Goal: Use online tool/utility: Utilize a website feature to perform a specific function

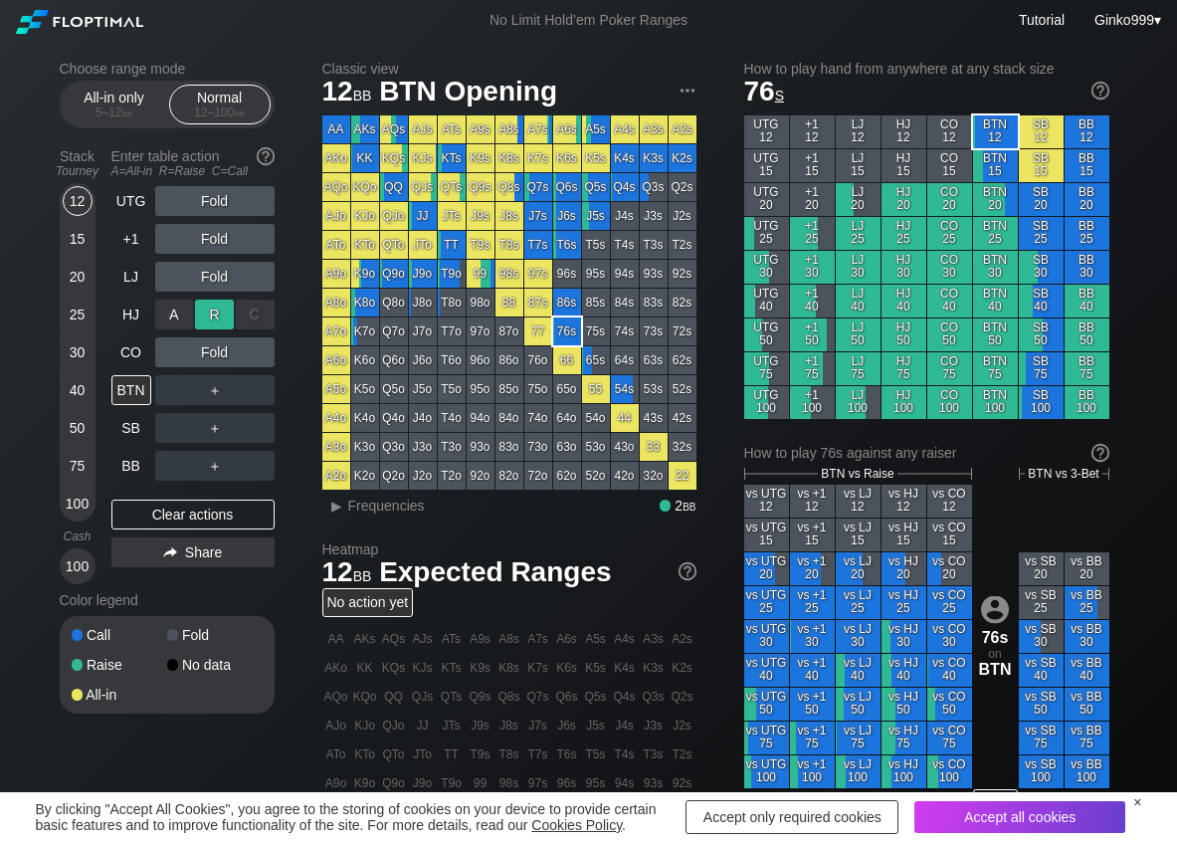
click at [210, 308] on div "R ✕" at bounding box center [214, 315] width 39 height 30
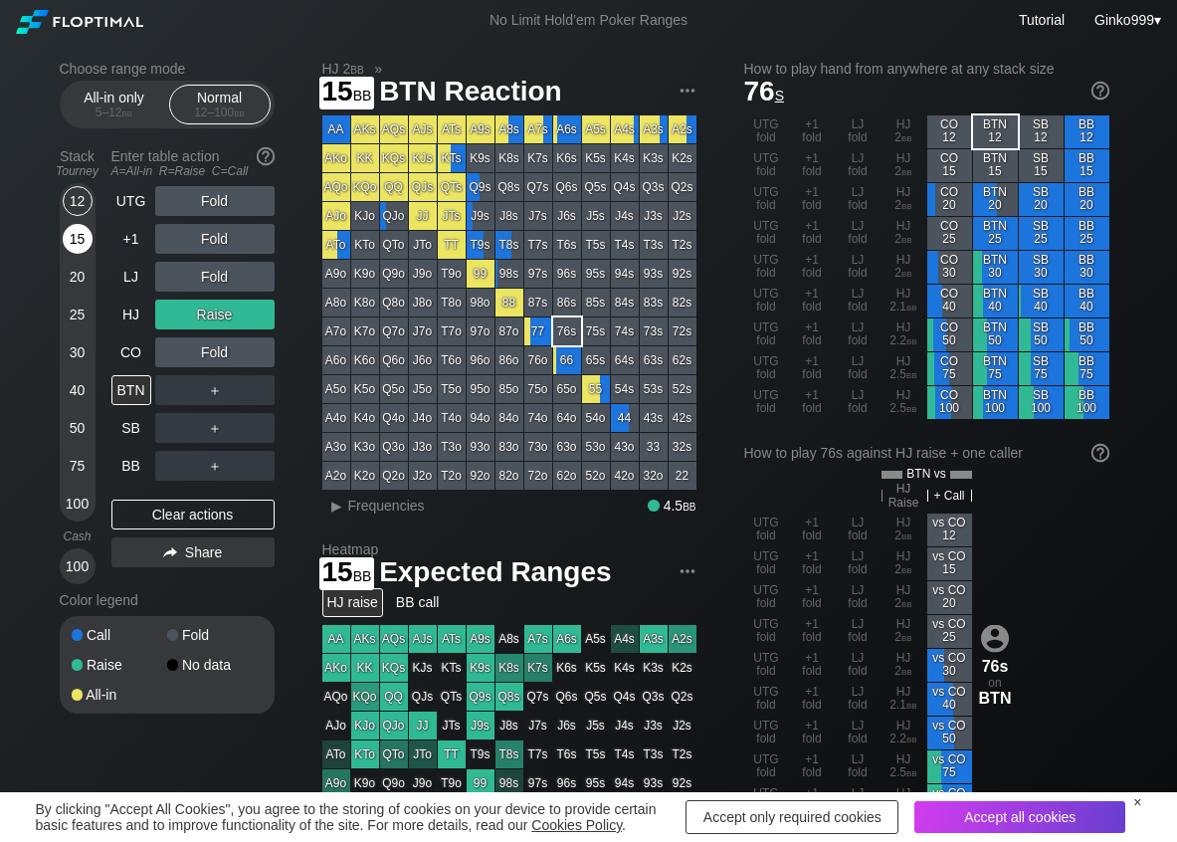
click at [71, 247] on div "15" at bounding box center [78, 239] width 30 height 30
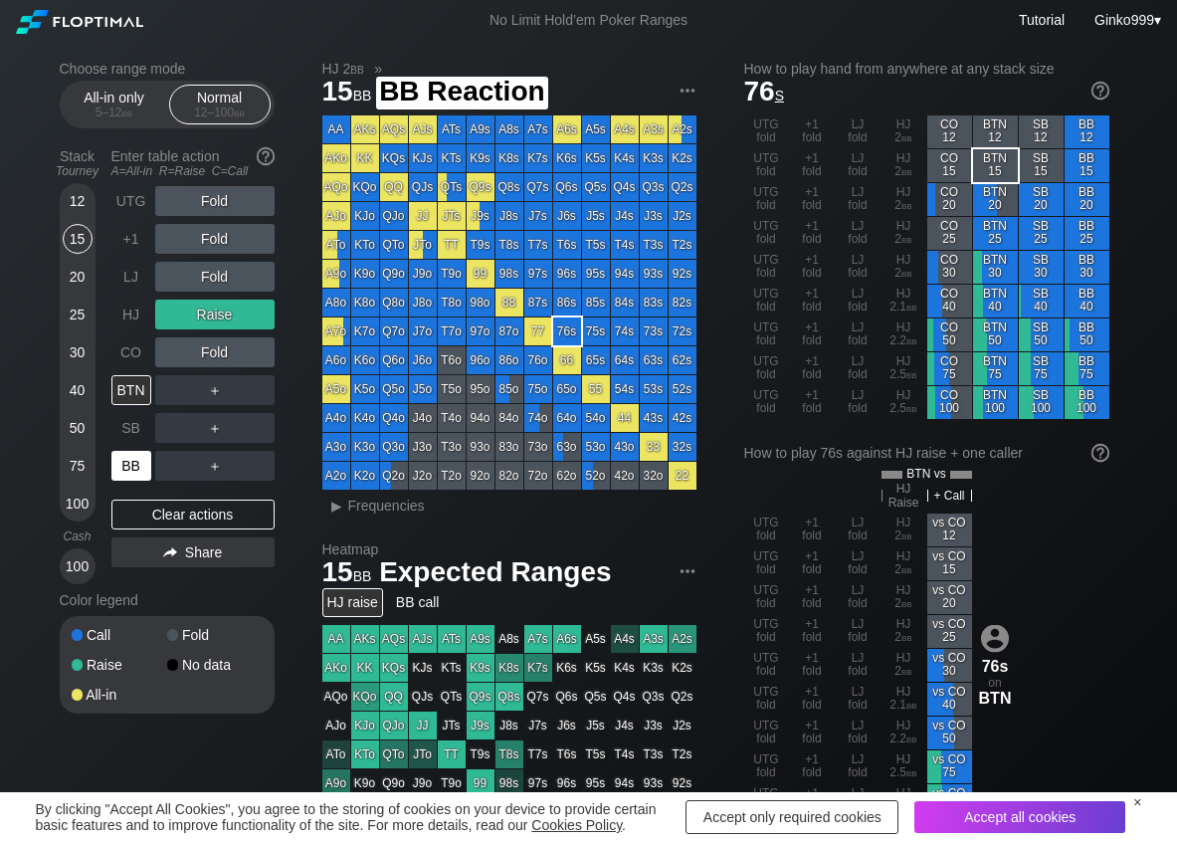
click at [150, 458] on div "BB" at bounding box center [131, 466] width 40 height 30
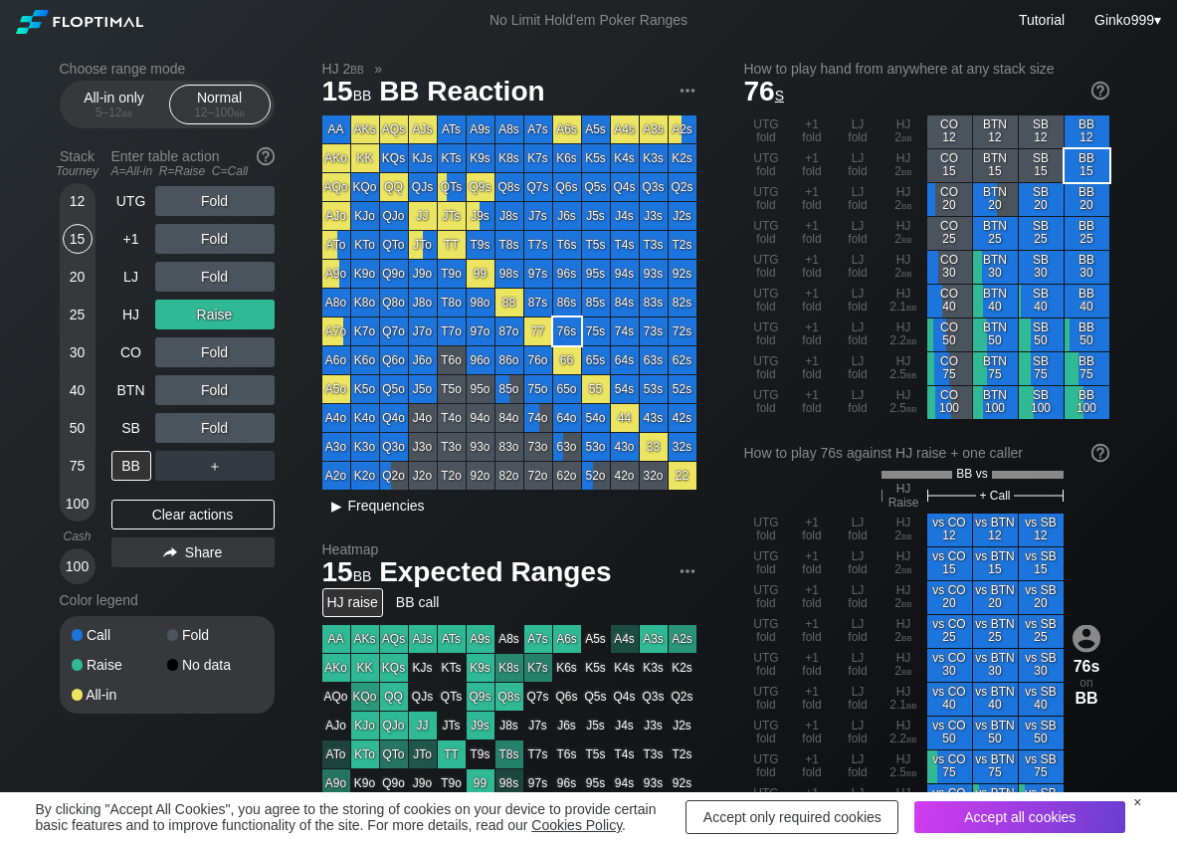
click at [393, 503] on span "Frequencies" at bounding box center [386, 506] width 77 height 16
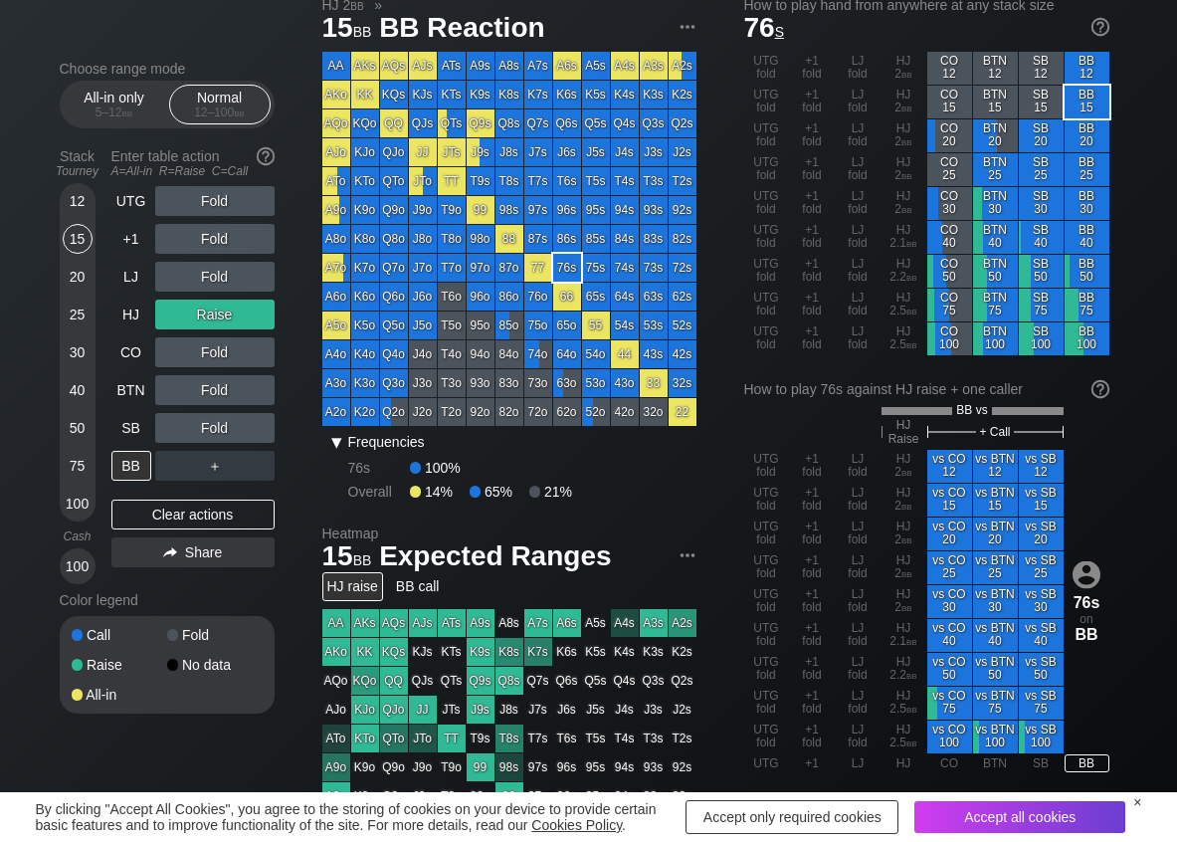
scroll to position [100, 0]
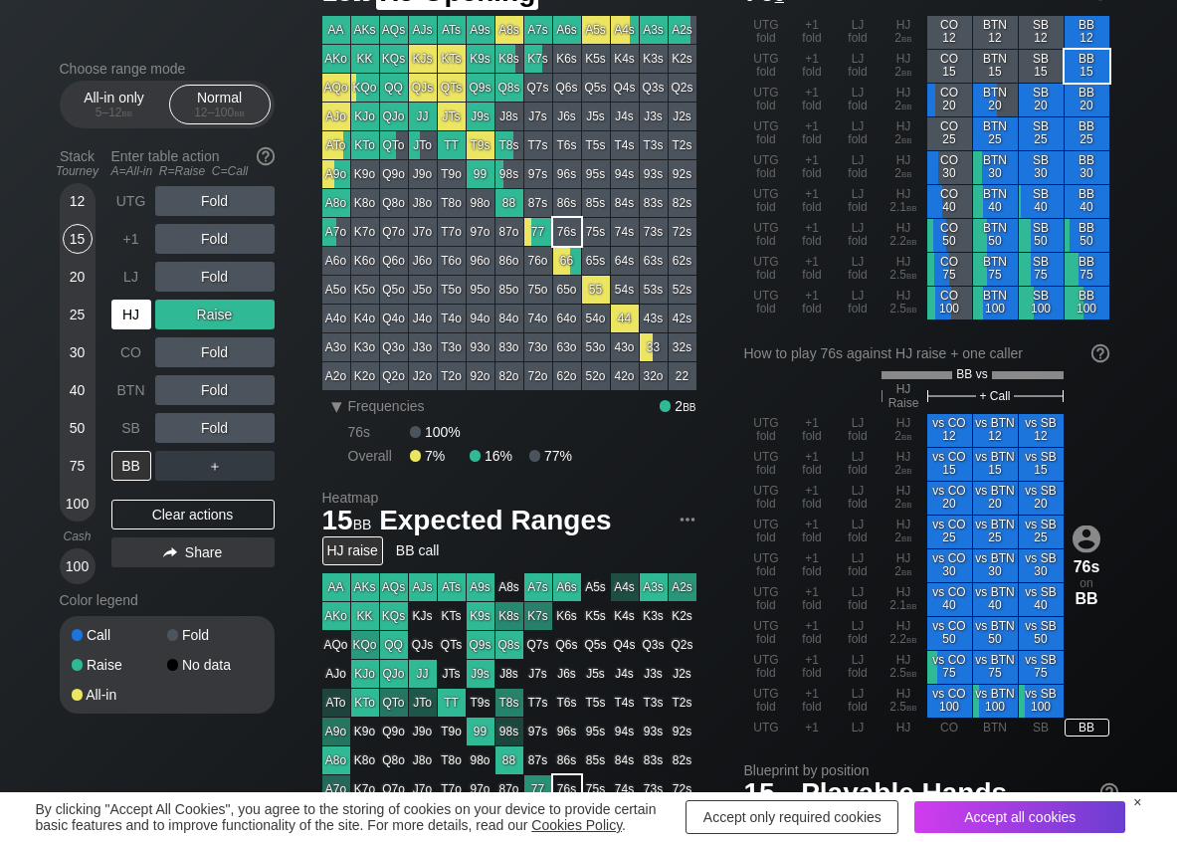
drag, startPoint x: 147, startPoint y: 322, endPoint x: 491, endPoint y: 9, distance: 464.9
click at [146, 319] on div "HJ" at bounding box center [131, 315] width 40 height 30
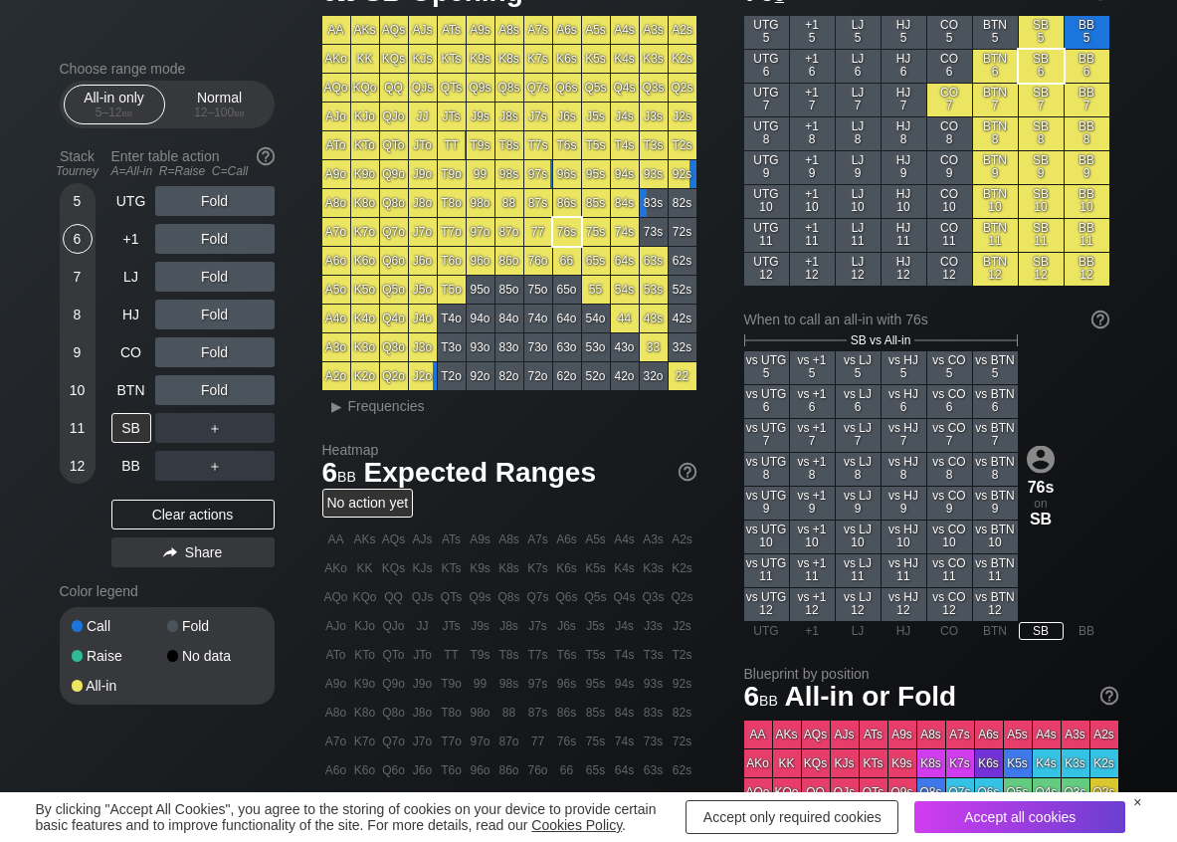
scroll to position [100, 0]
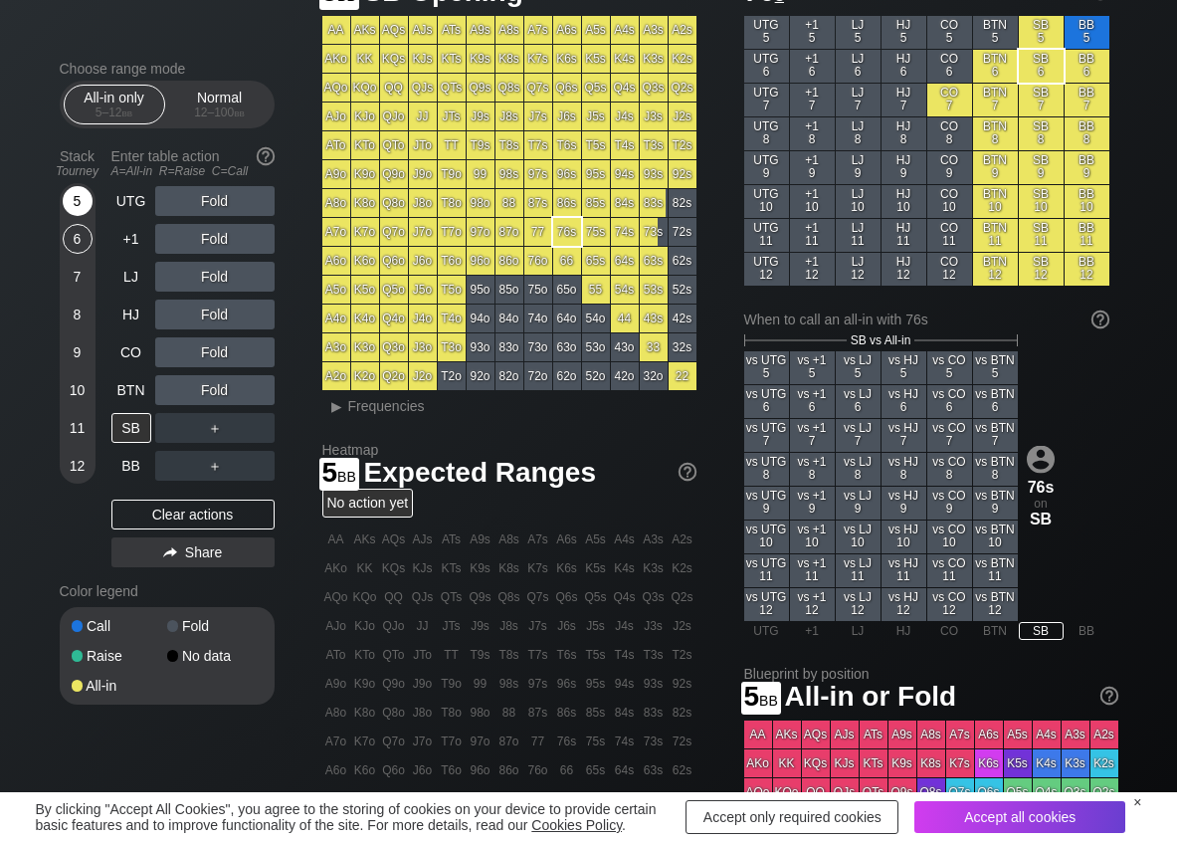
click at [75, 207] on div "5" at bounding box center [78, 201] width 30 height 30
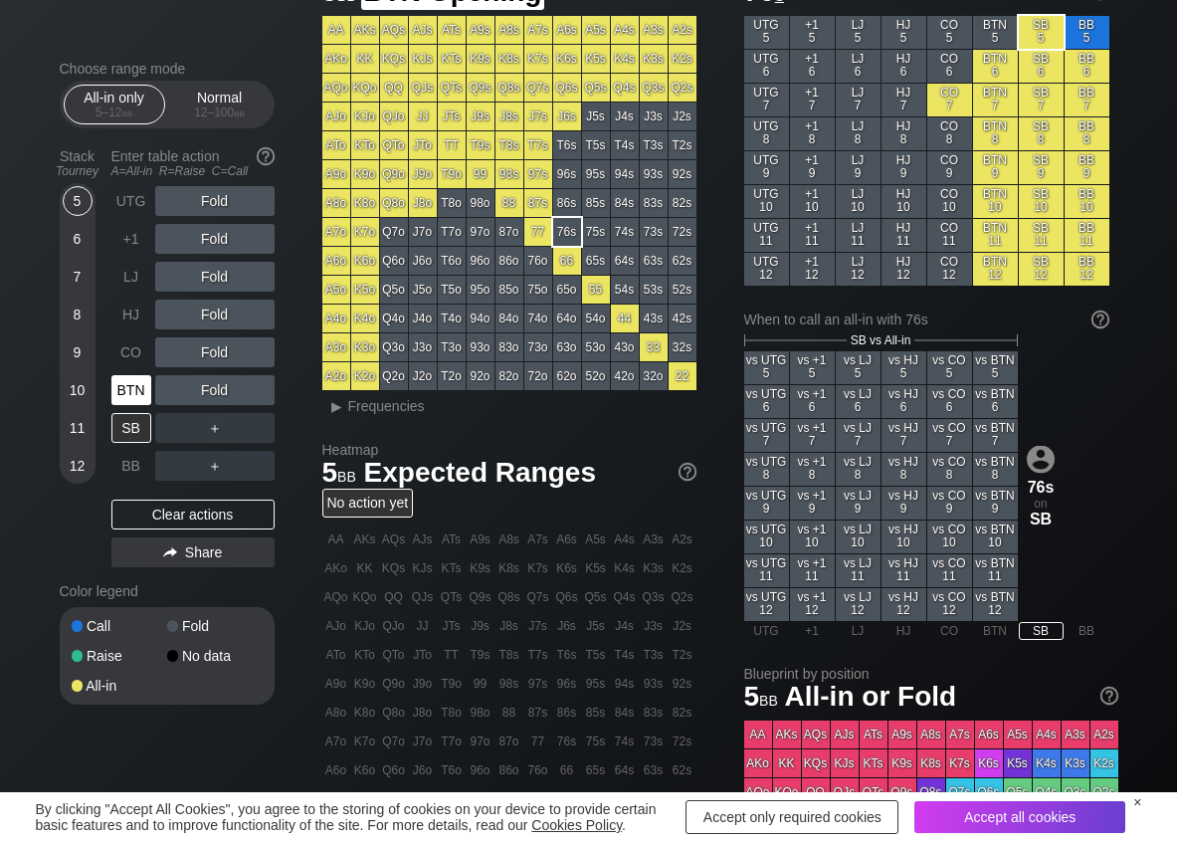
click at [128, 380] on div "BTN" at bounding box center [131, 390] width 40 height 30
